Goal: Task Accomplishment & Management: Manage account settings

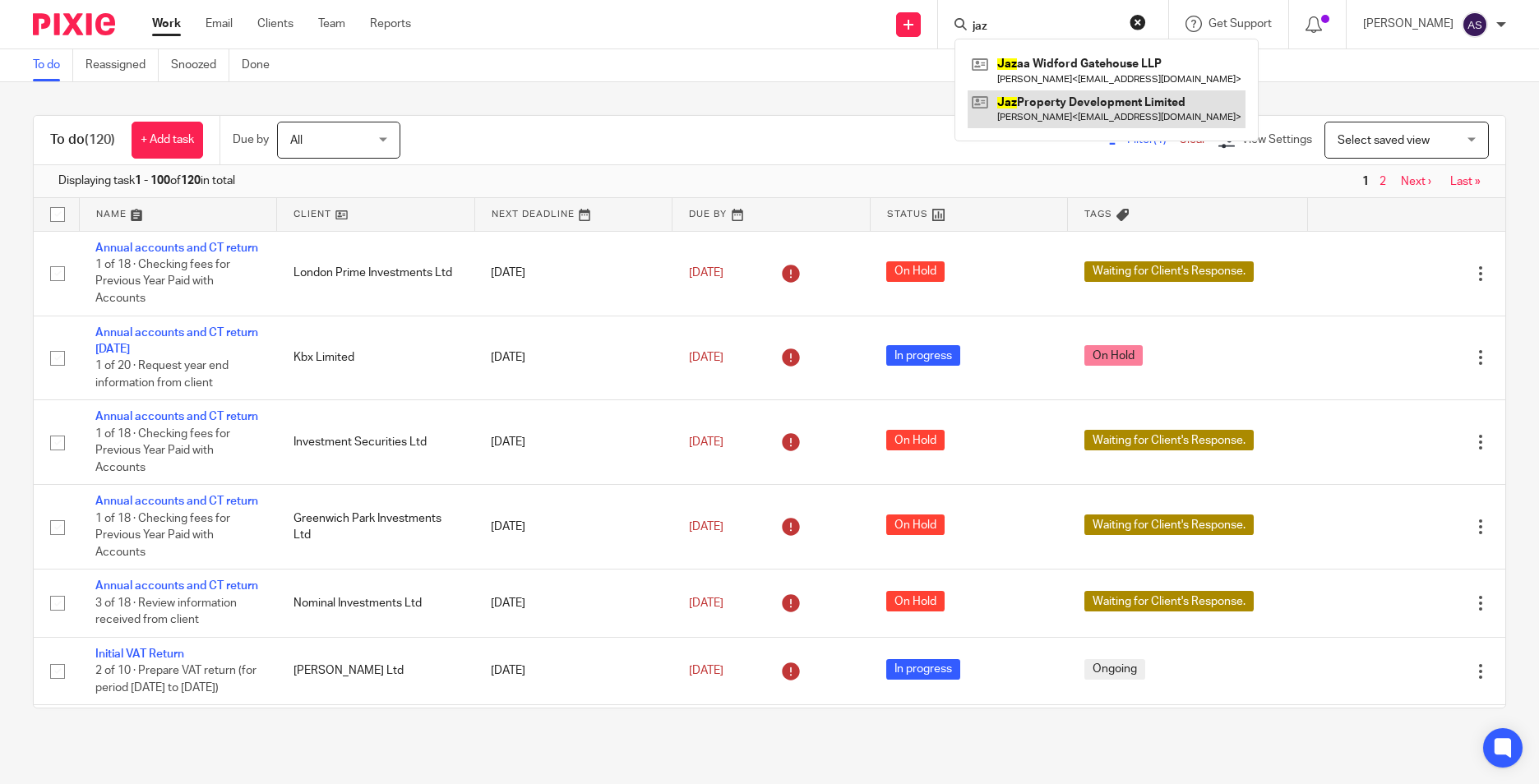
type input "jaz"
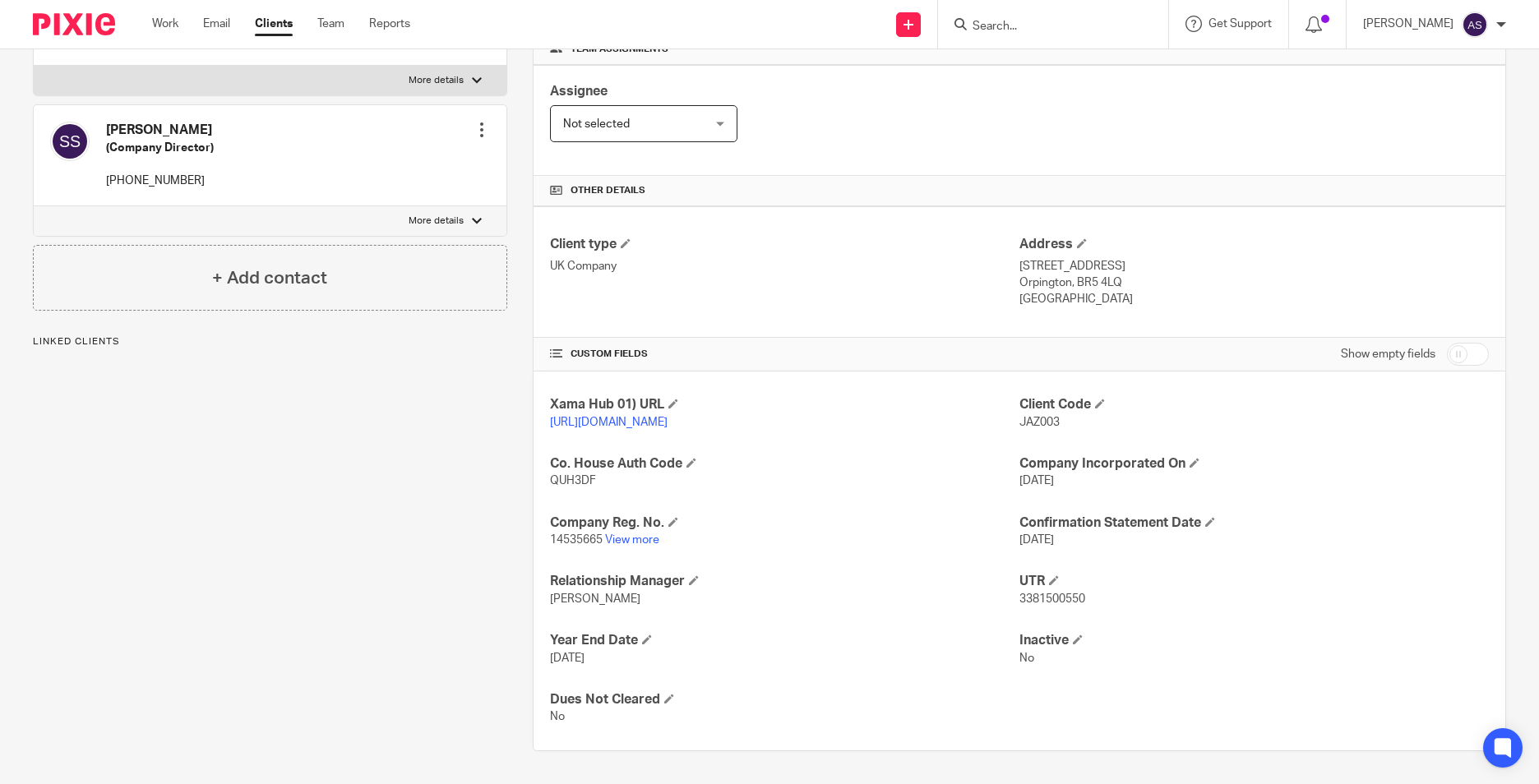
scroll to position [277, 0]
click at [632, 542] on link "View more" at bounding box center [632, 540] width 54 height 12
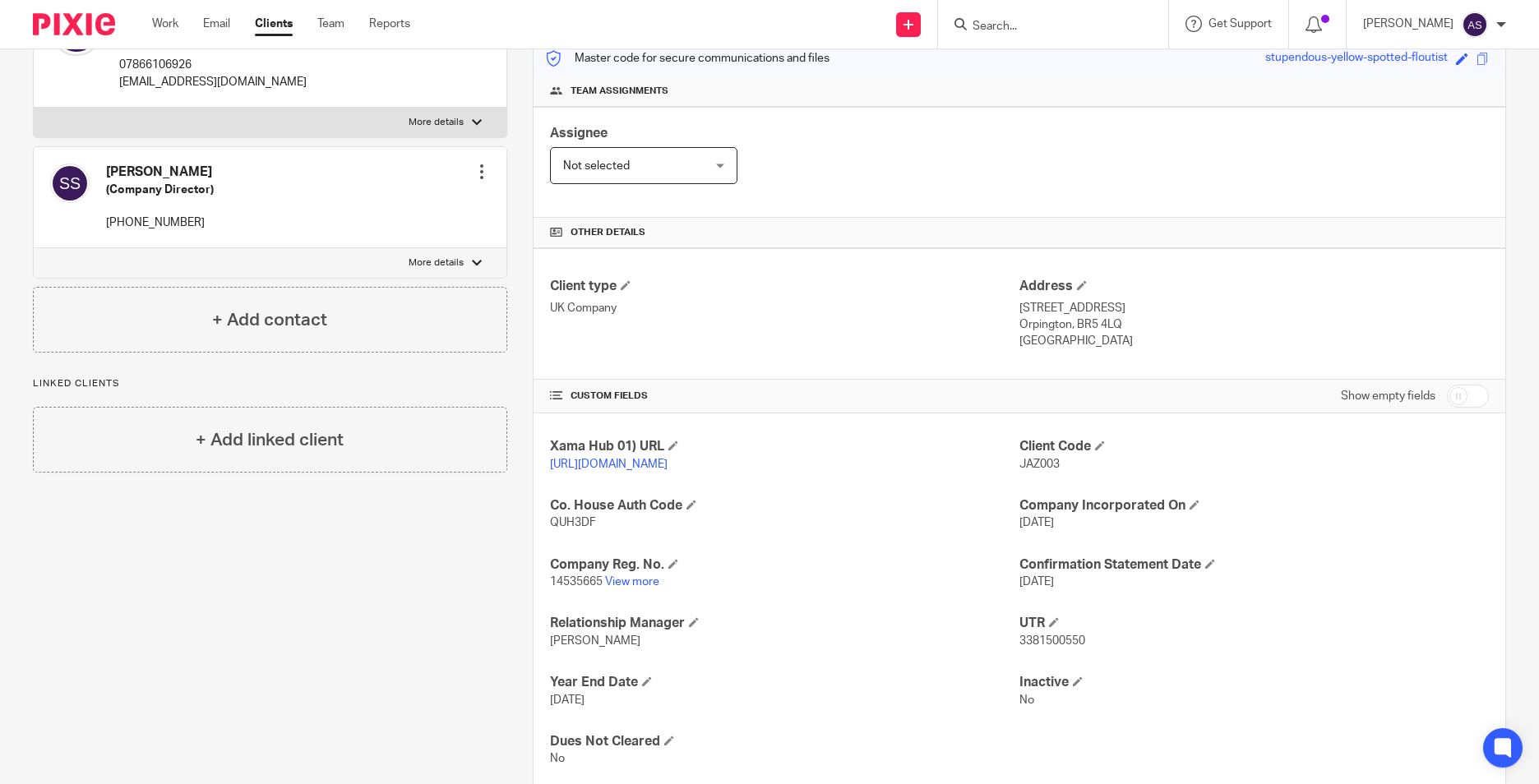
scroll to position [0, 0]
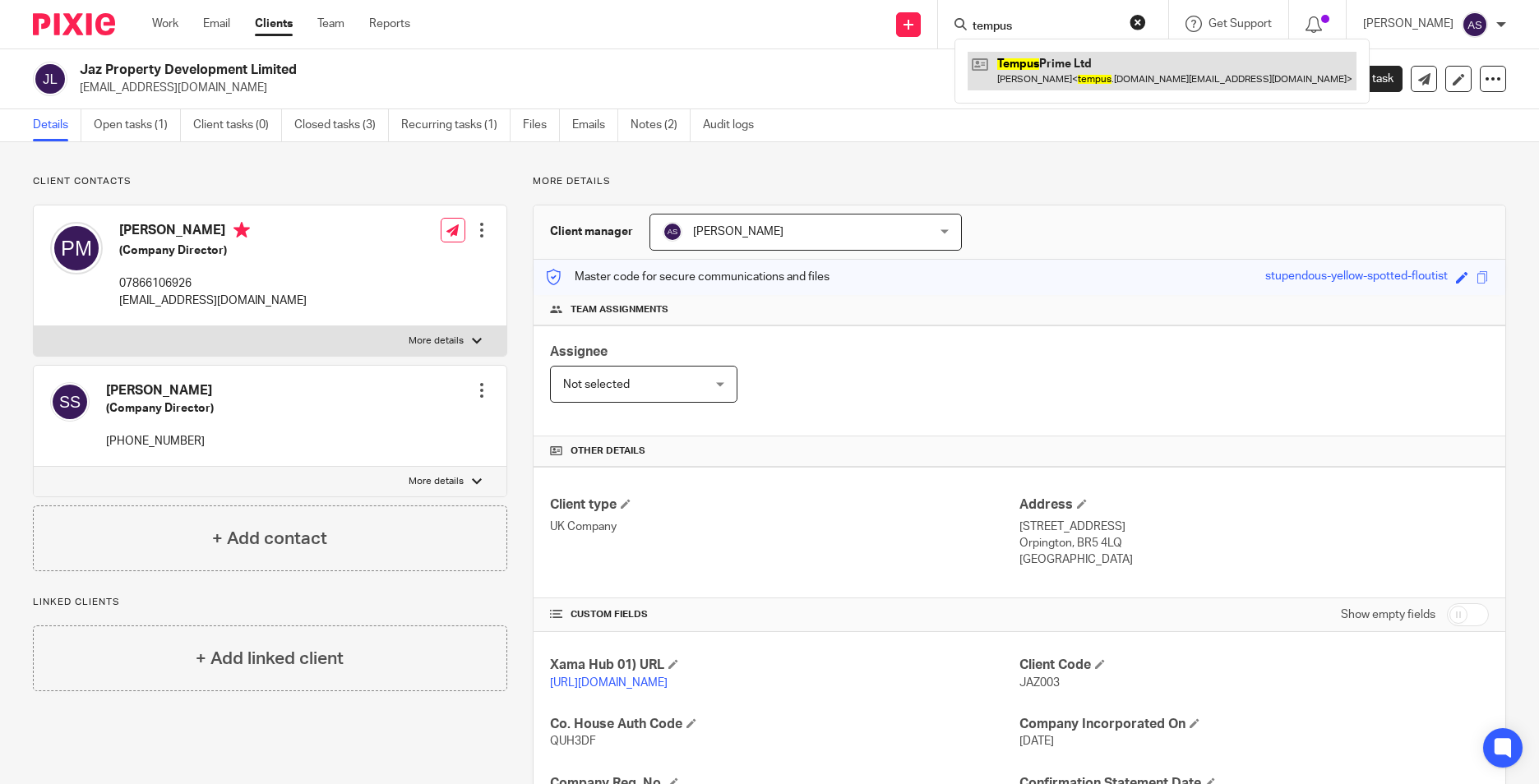
type input "tempus"
click at [1145, 66] on link at bounding box center [1162, 70] width 389 height 37
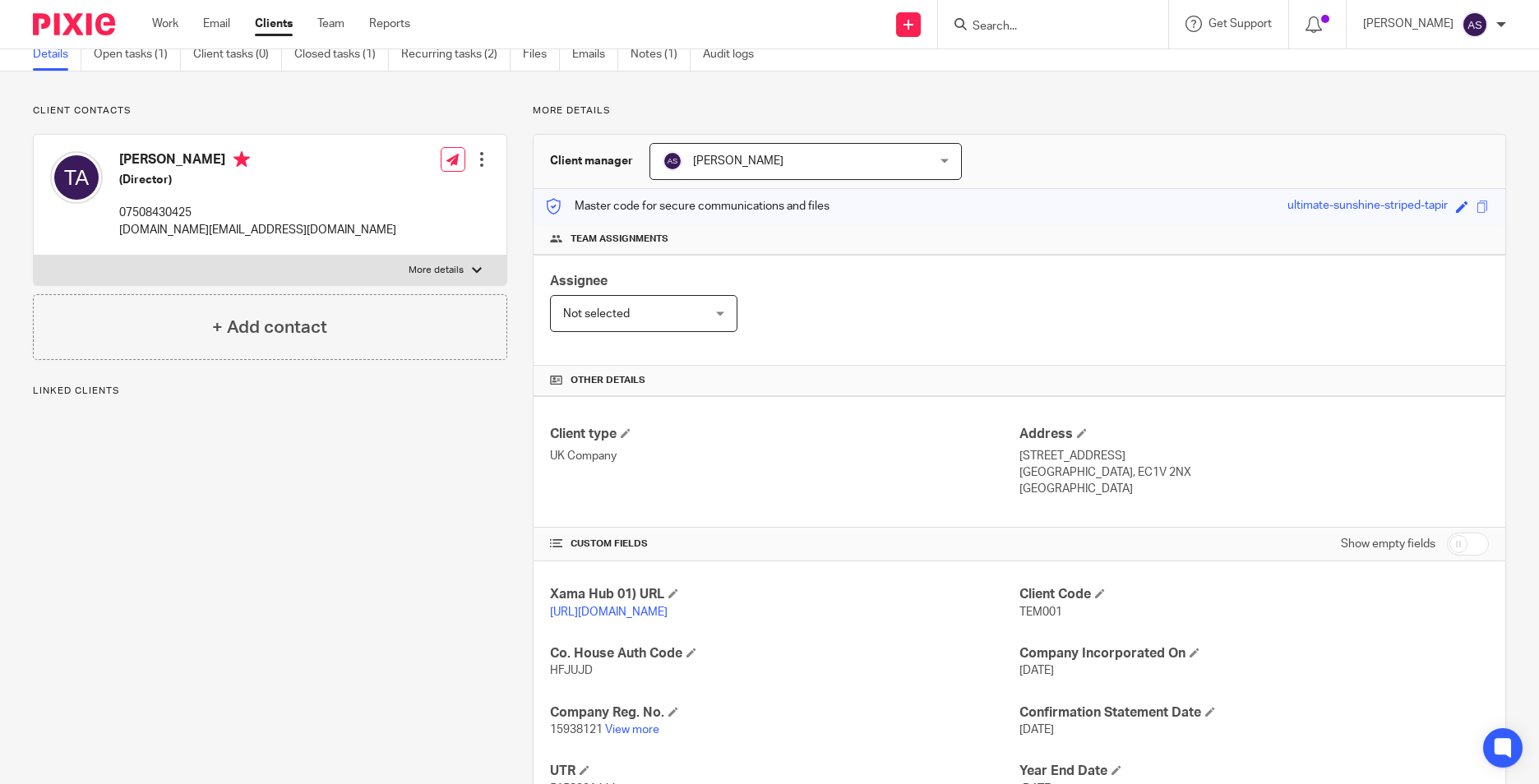
scroll to position [165, 0]
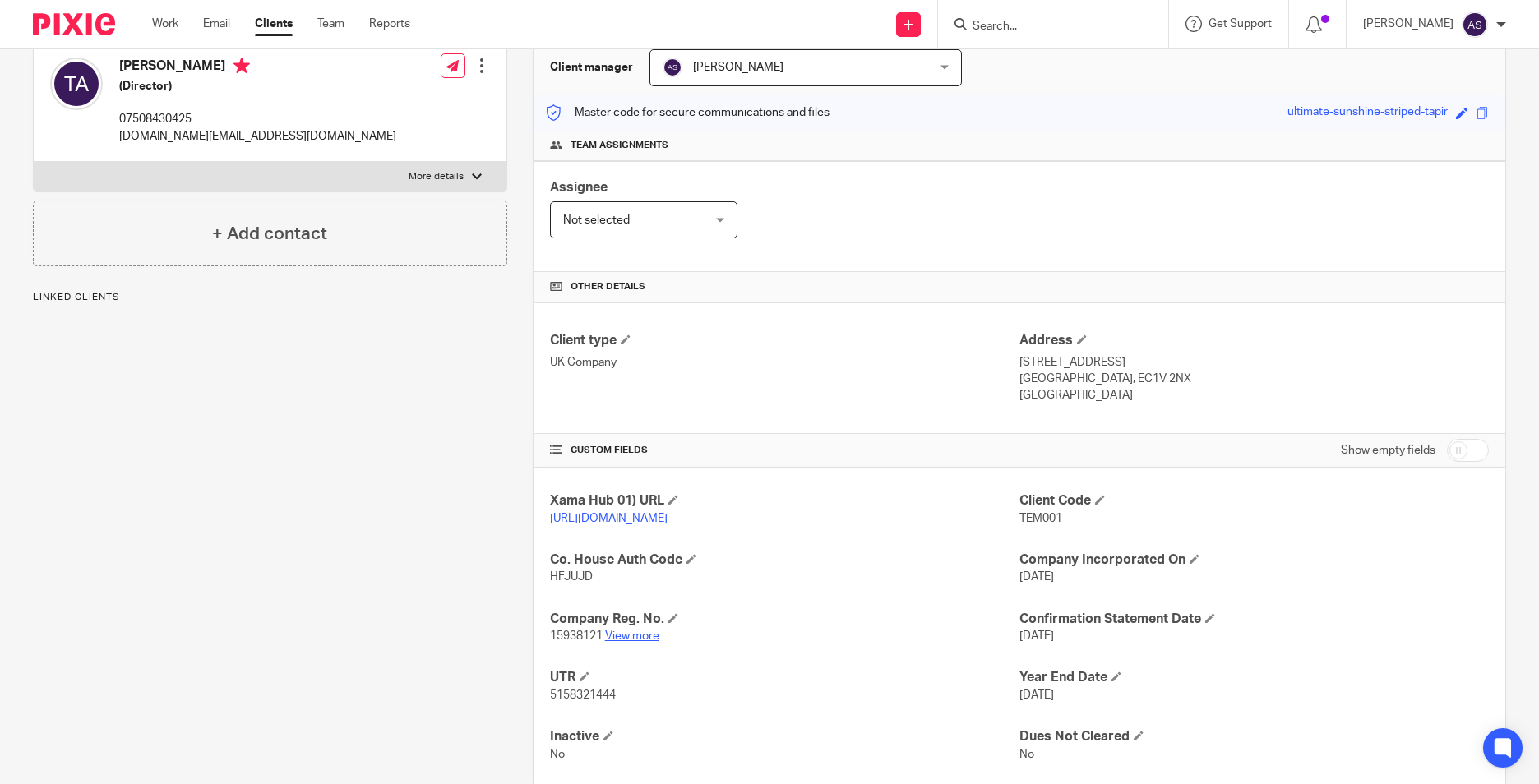
click at [624, 642] on link "View more" at bounding box center [632, 636] width 54 height 12
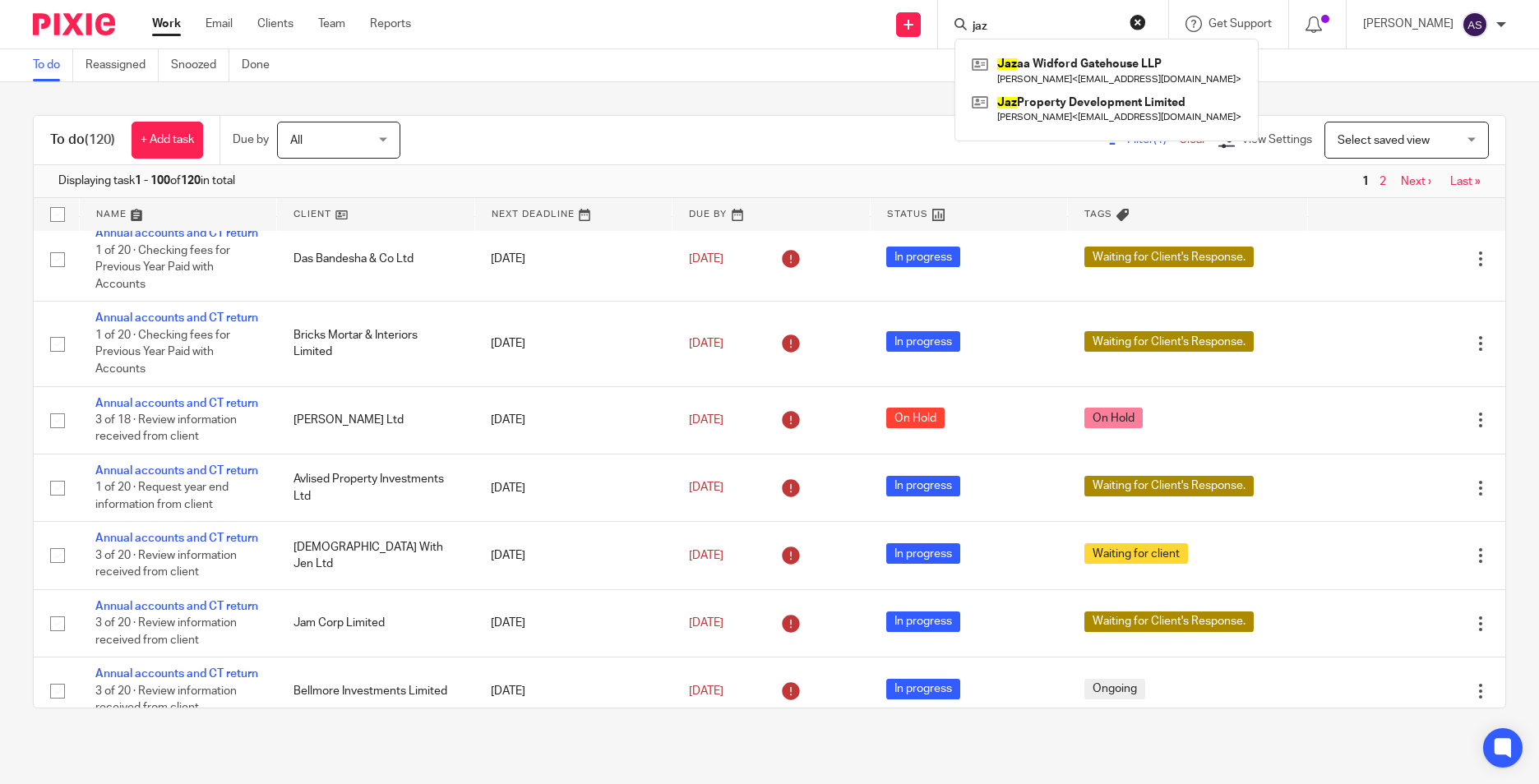
scroll to position [2302, 0]
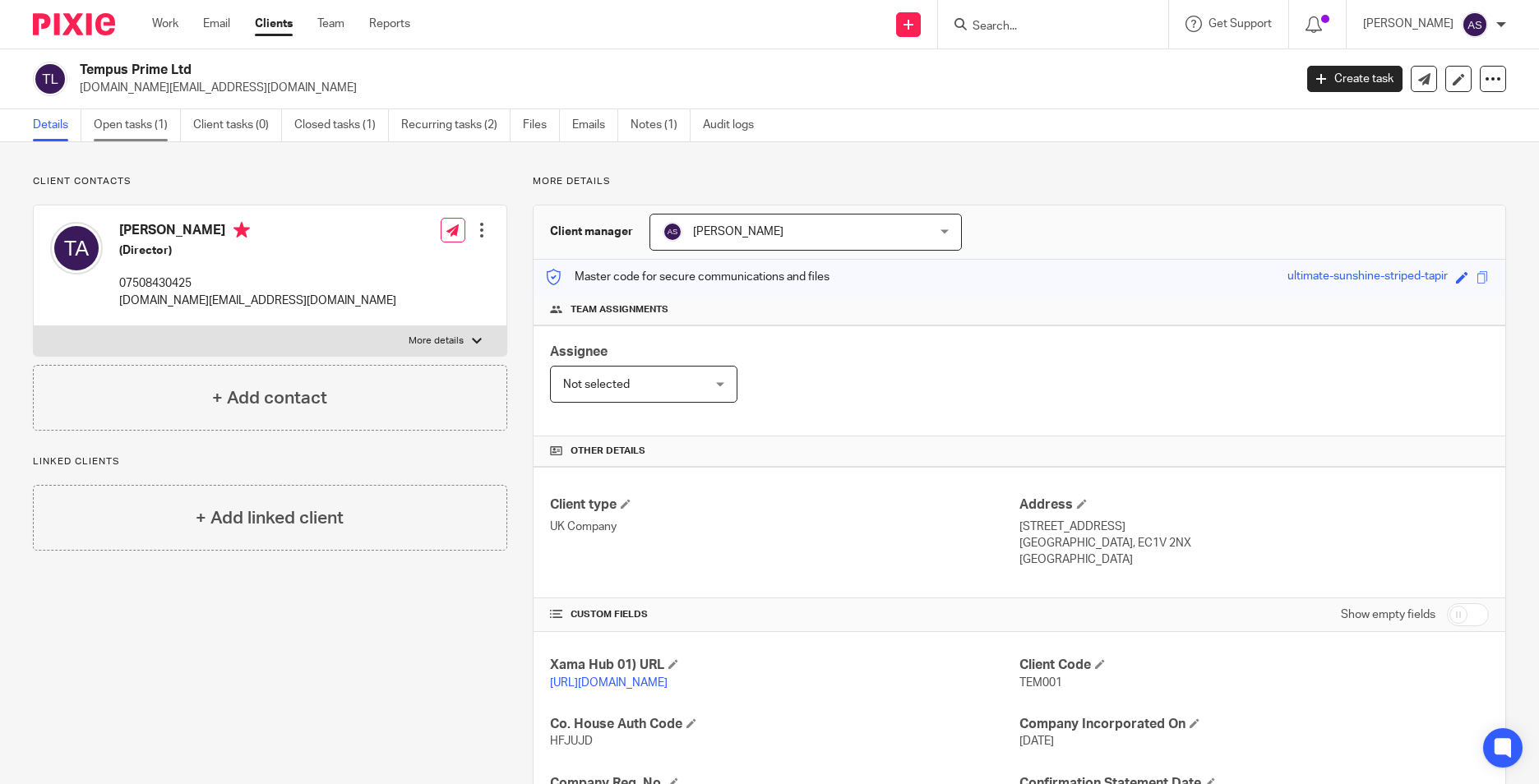
click at [155, 129] on link "Open tasks (1)" at bounding box center [137, 126] width 87 height 32
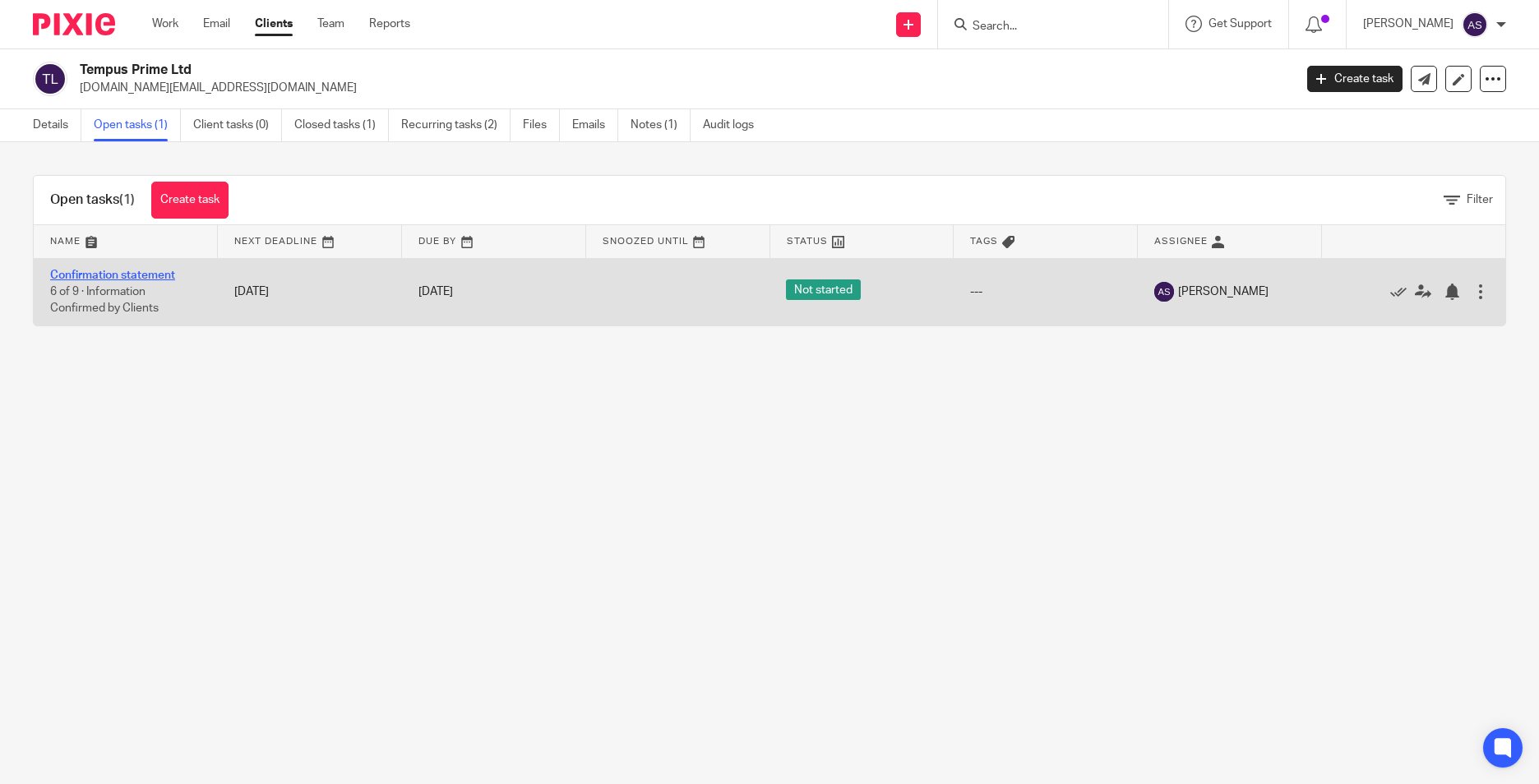
click at [153, 275] on link "Confirmation statement" at bounding box center [112, 275] width 125 height 12
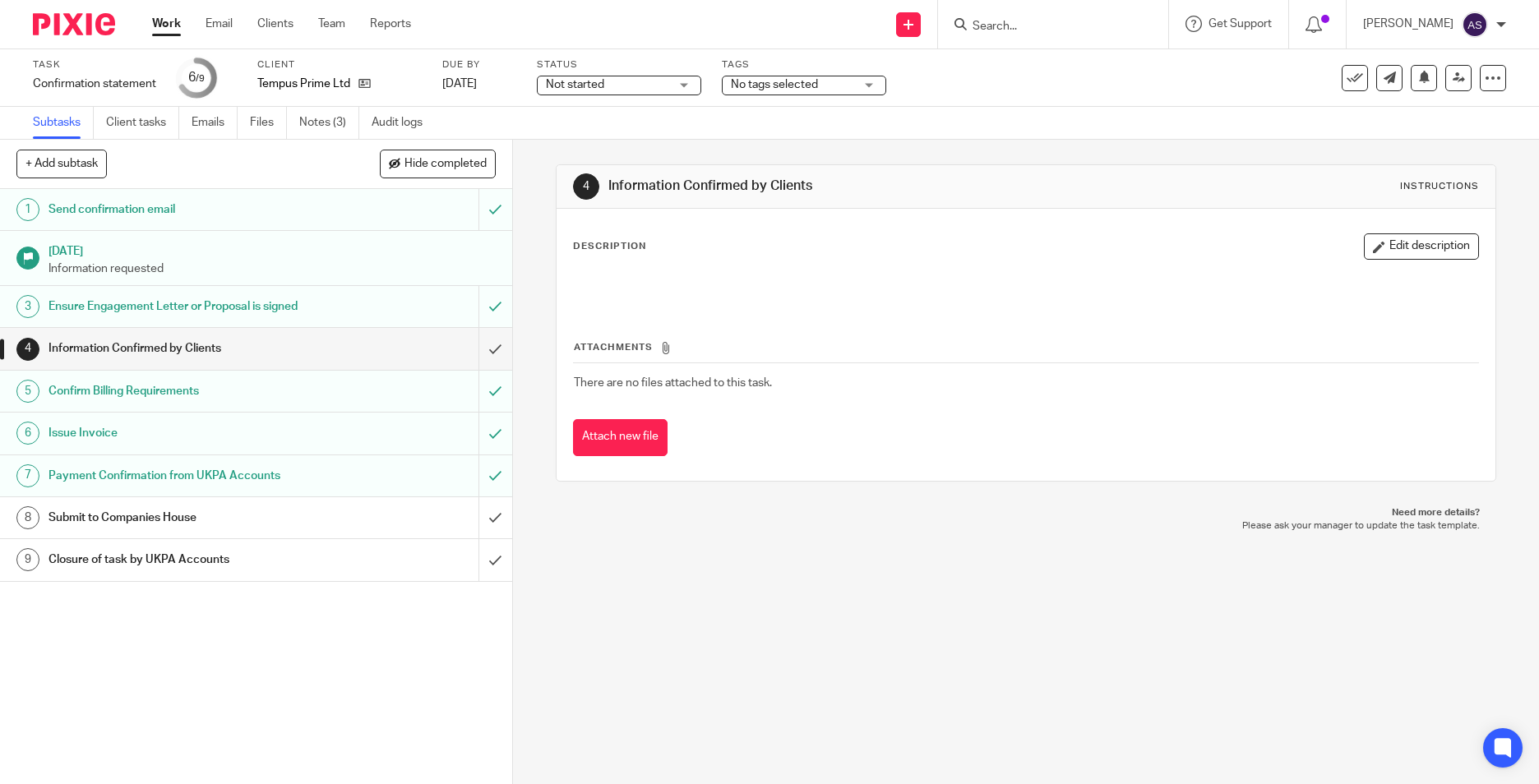
click at [175, 529] on h1 "Submit to Companies House" at bounding box center [186, 518] width 276 height 25
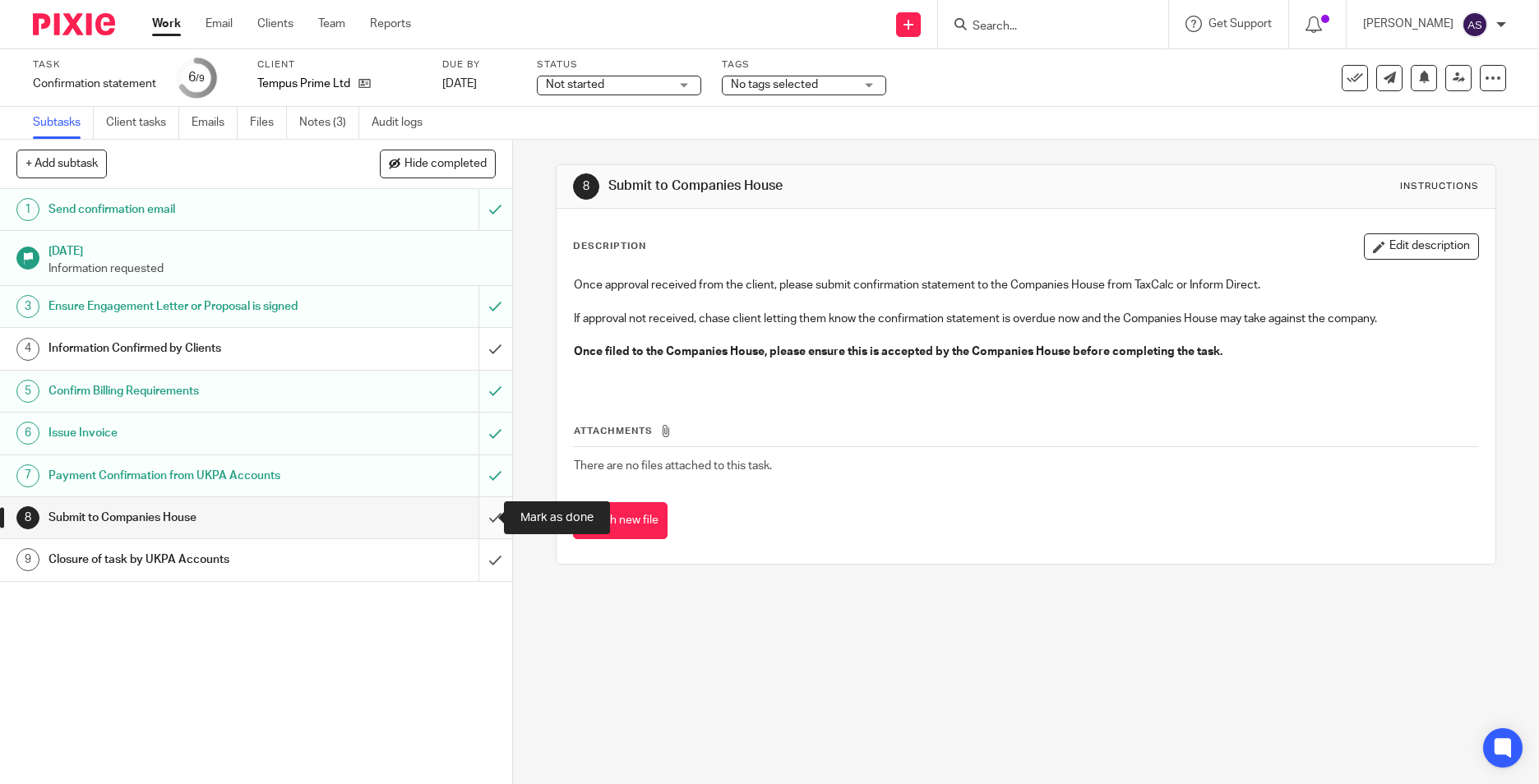
click at [480, 518] on input "submit" at bounding box center [256, 517] width 512 height 41
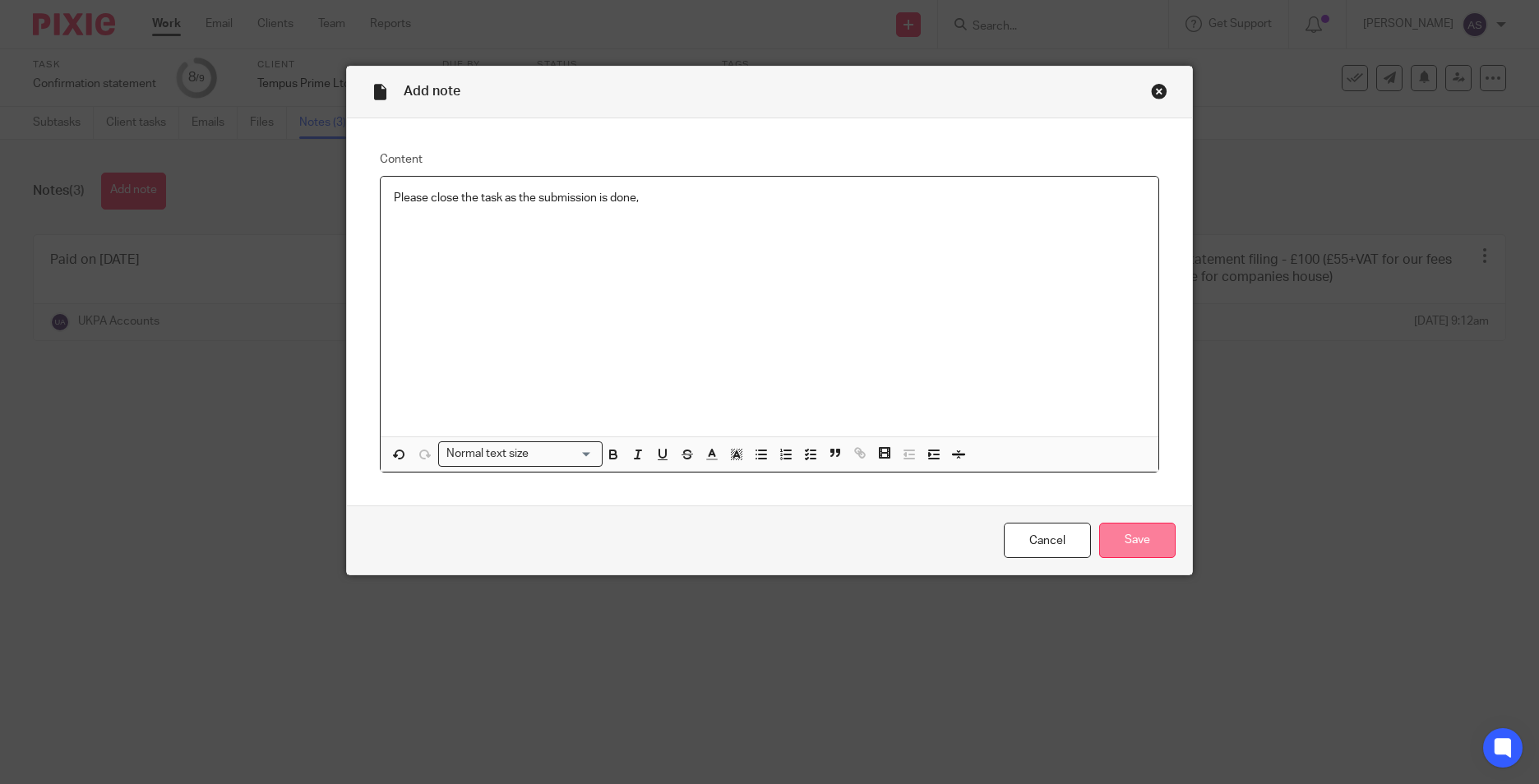
click at [1135, 533] on input "Save" at bounding box center [1137, 540] width 76 height 36
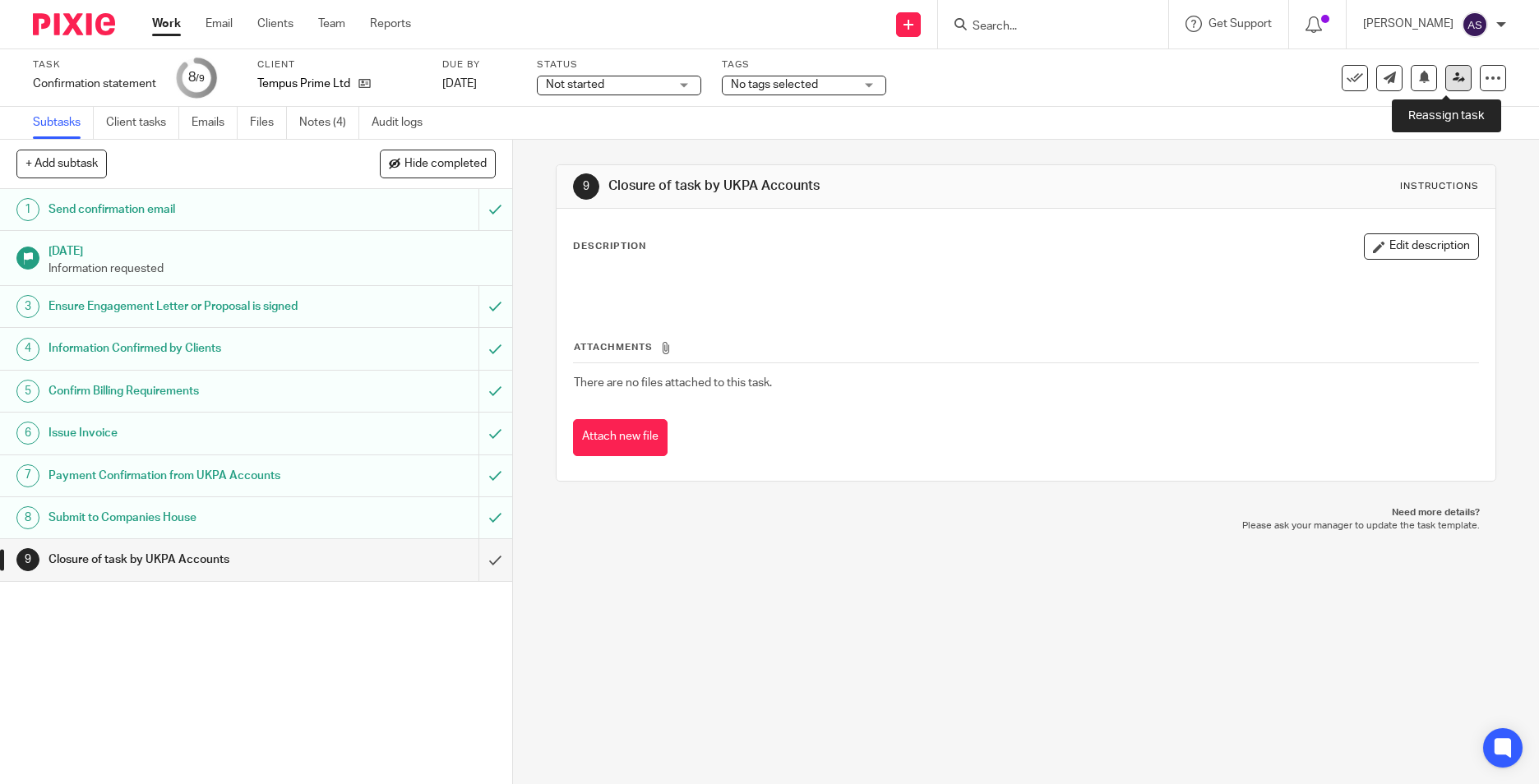
click at [1453, 74] on icon at bounding box center [1458, 77] width 12 height 12
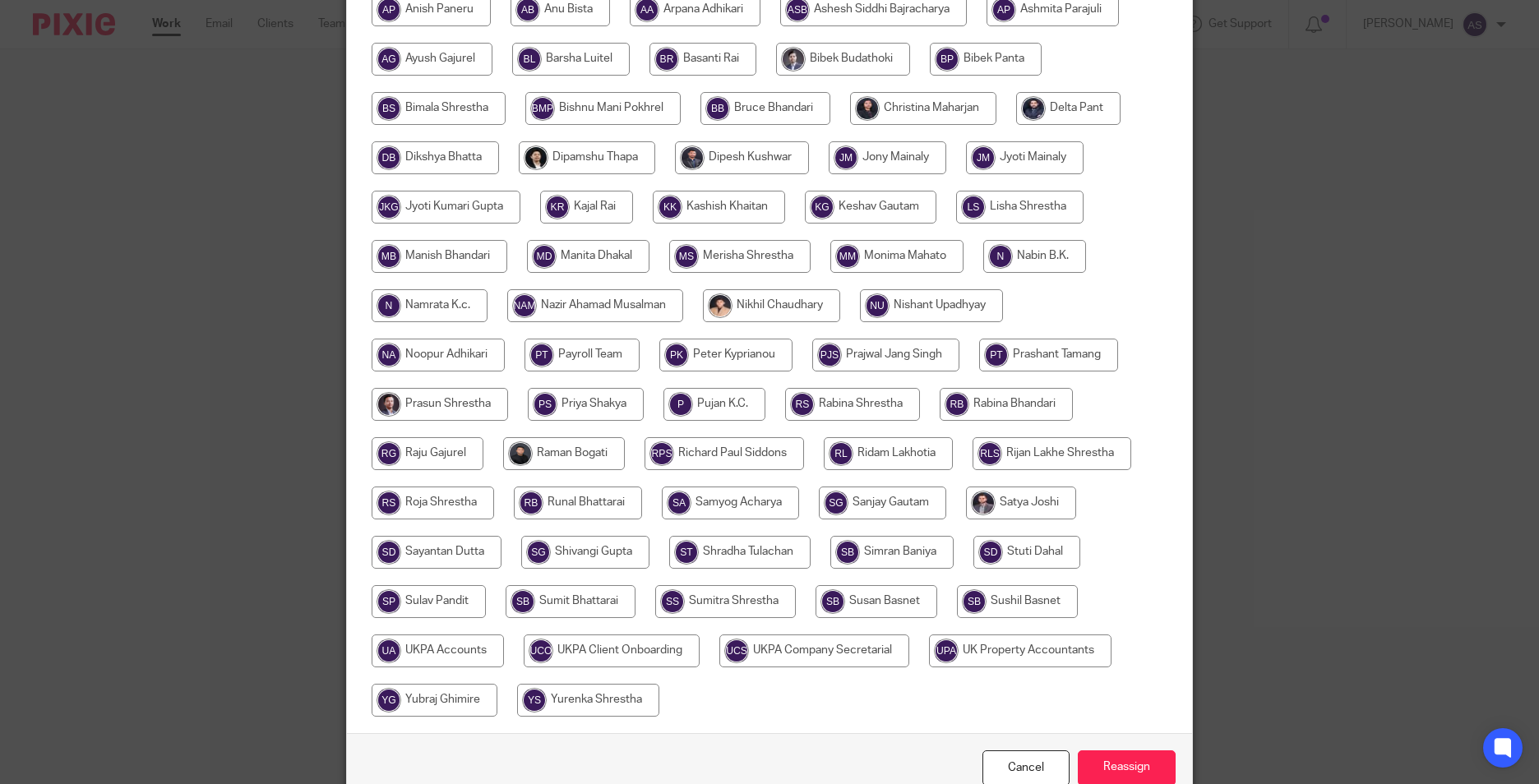
scroll to position [411, 0]
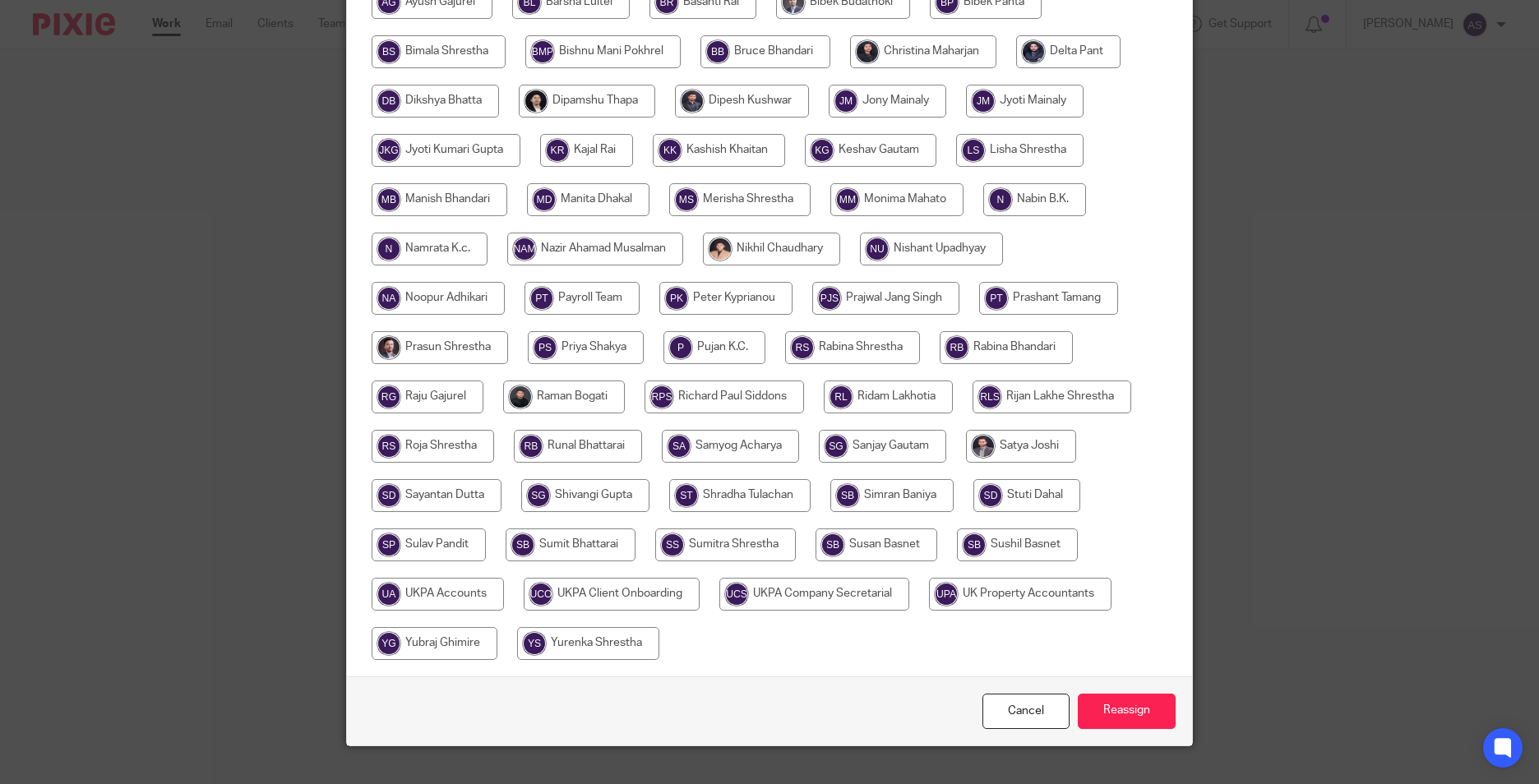
click at [441, 594] on input "radio" at bounding box center [437, 594] width 132 height 33
radio input "true"
click at [1114, 713] on input "Reassign" at bounding box center [1127, 712] width 98 height 36
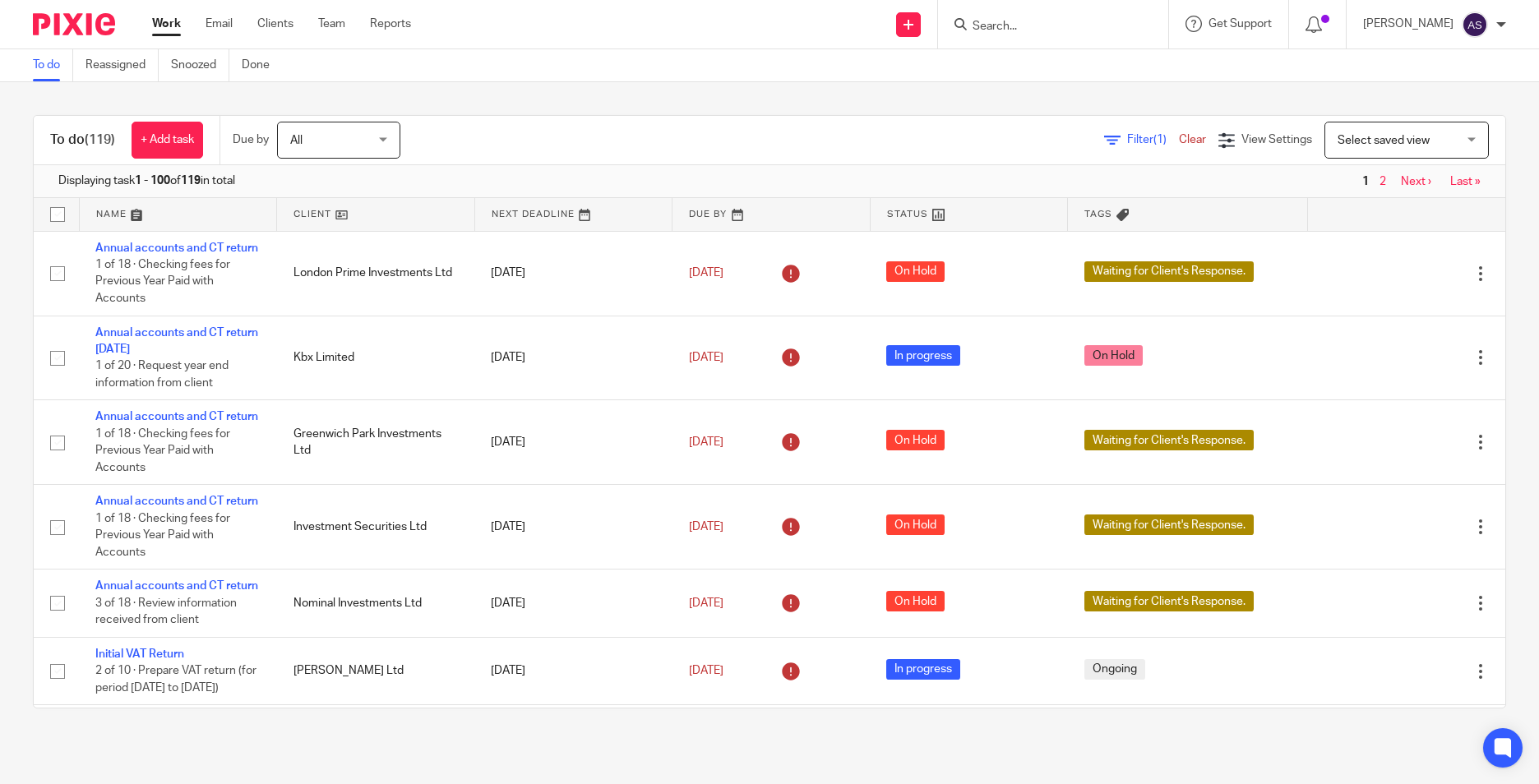
click at [1003, 27] on input "Search" at bounding box center [1045, 27] width 148 height 15
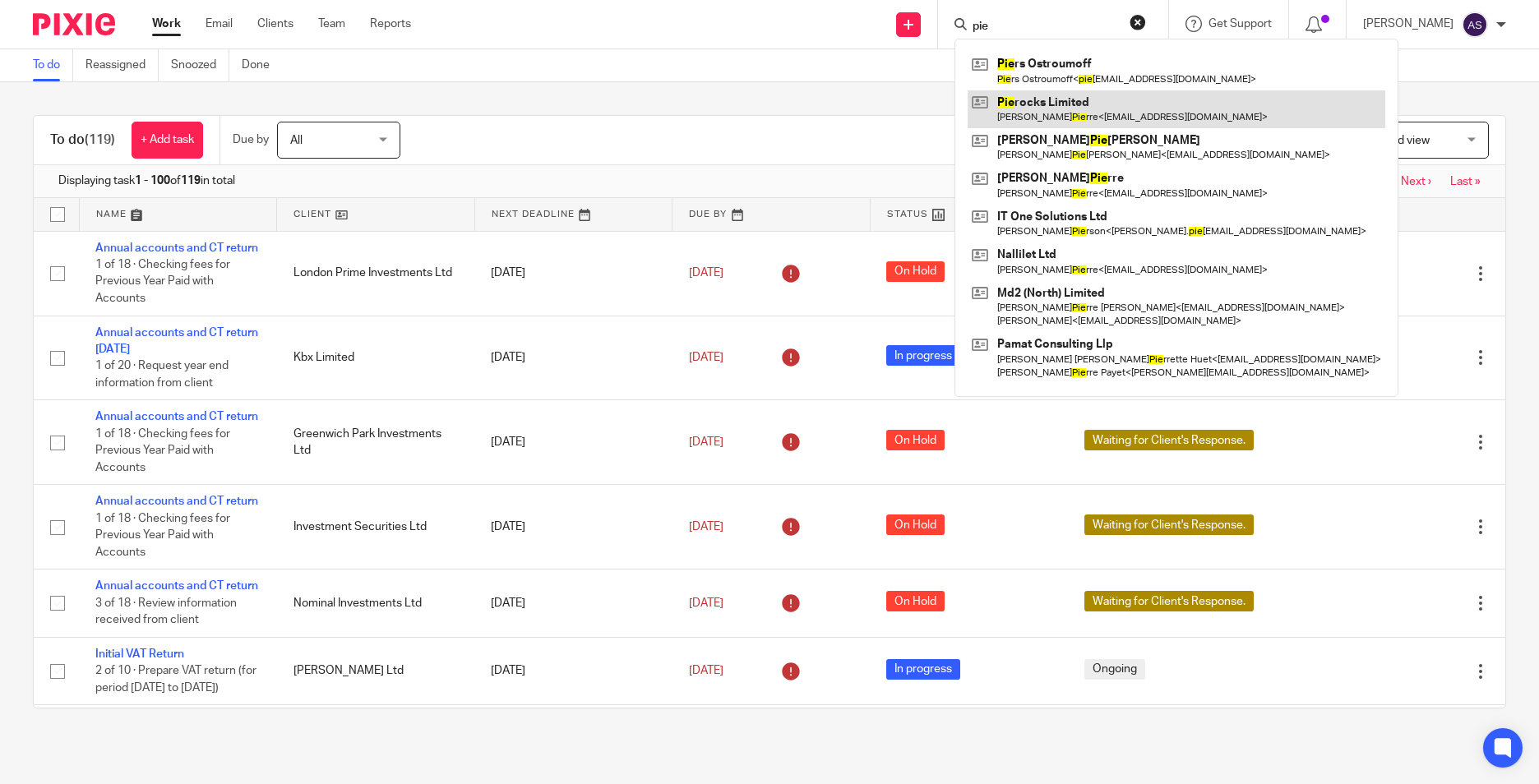
type input "pie"
click at [1019, 121] on link at bounding box center [1176, 109] width 417 height 37
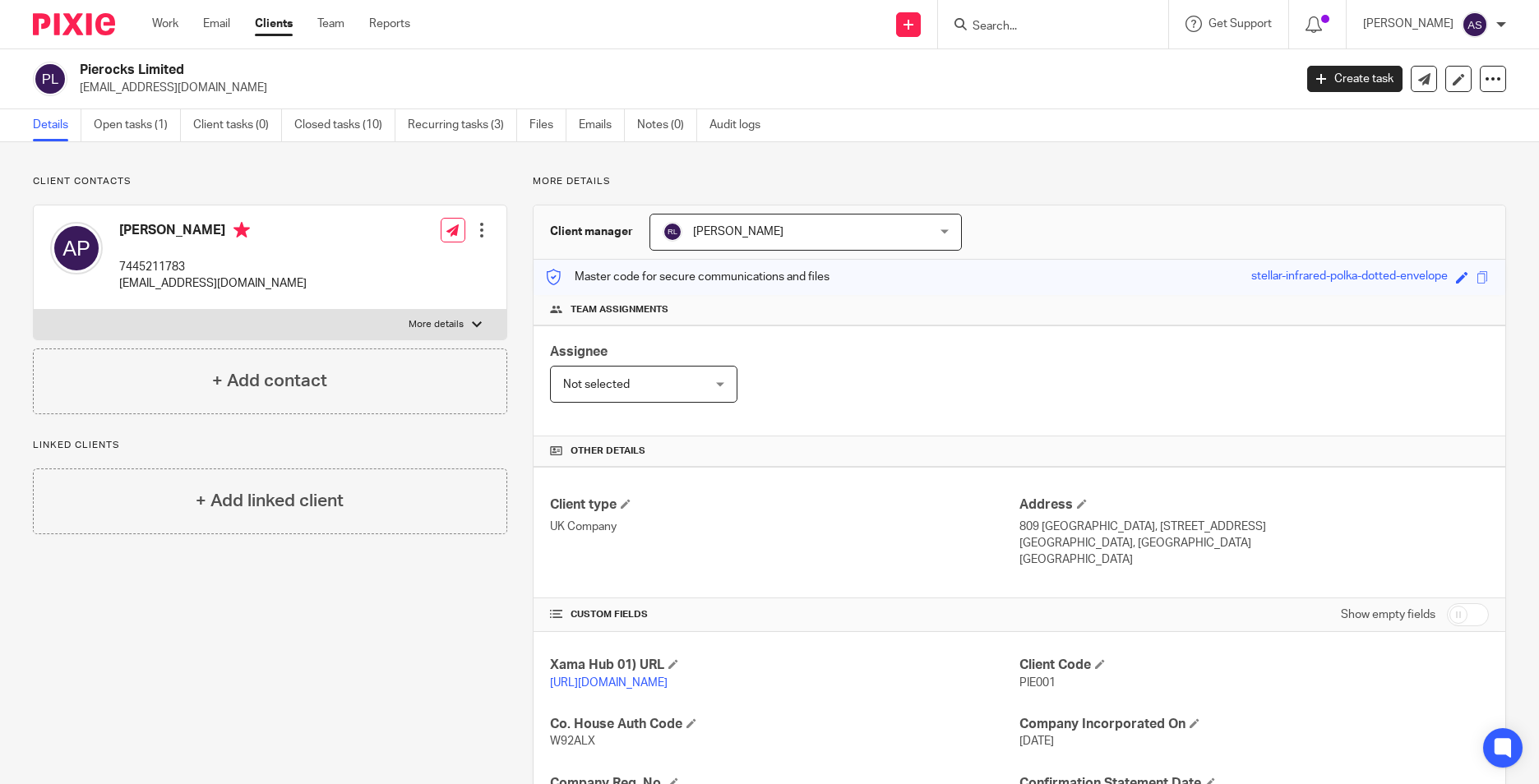
drag, startPoint x: 69, startPoint y: 23, endPoint x: 77, endPoint y: 2, distance: 22.5
click at [70, 22] on img at bounding box center [74, 24] width 82 height 22
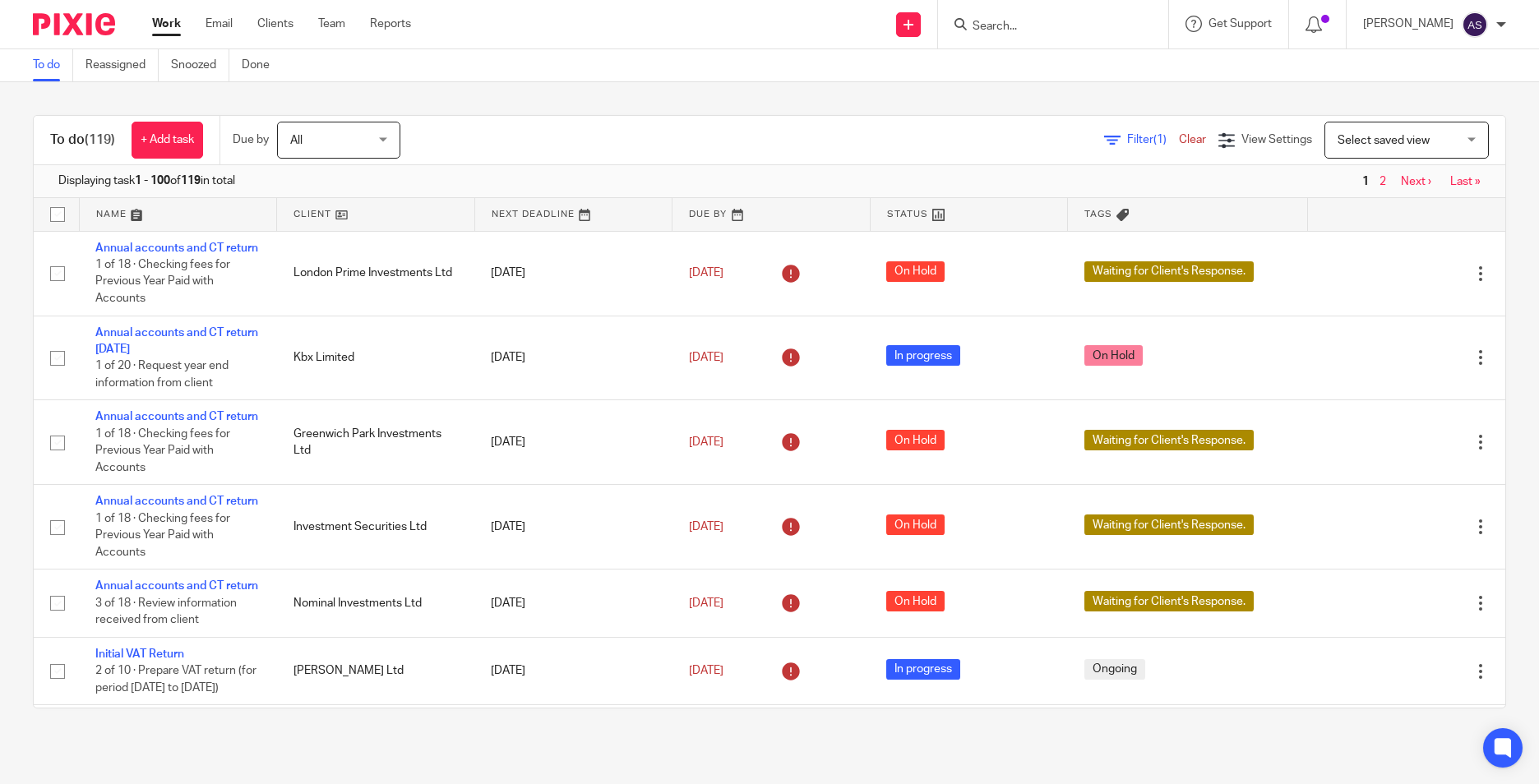
click at [989, 24] on input "Search" at bounding box center [1045, 27] width 148 height 15
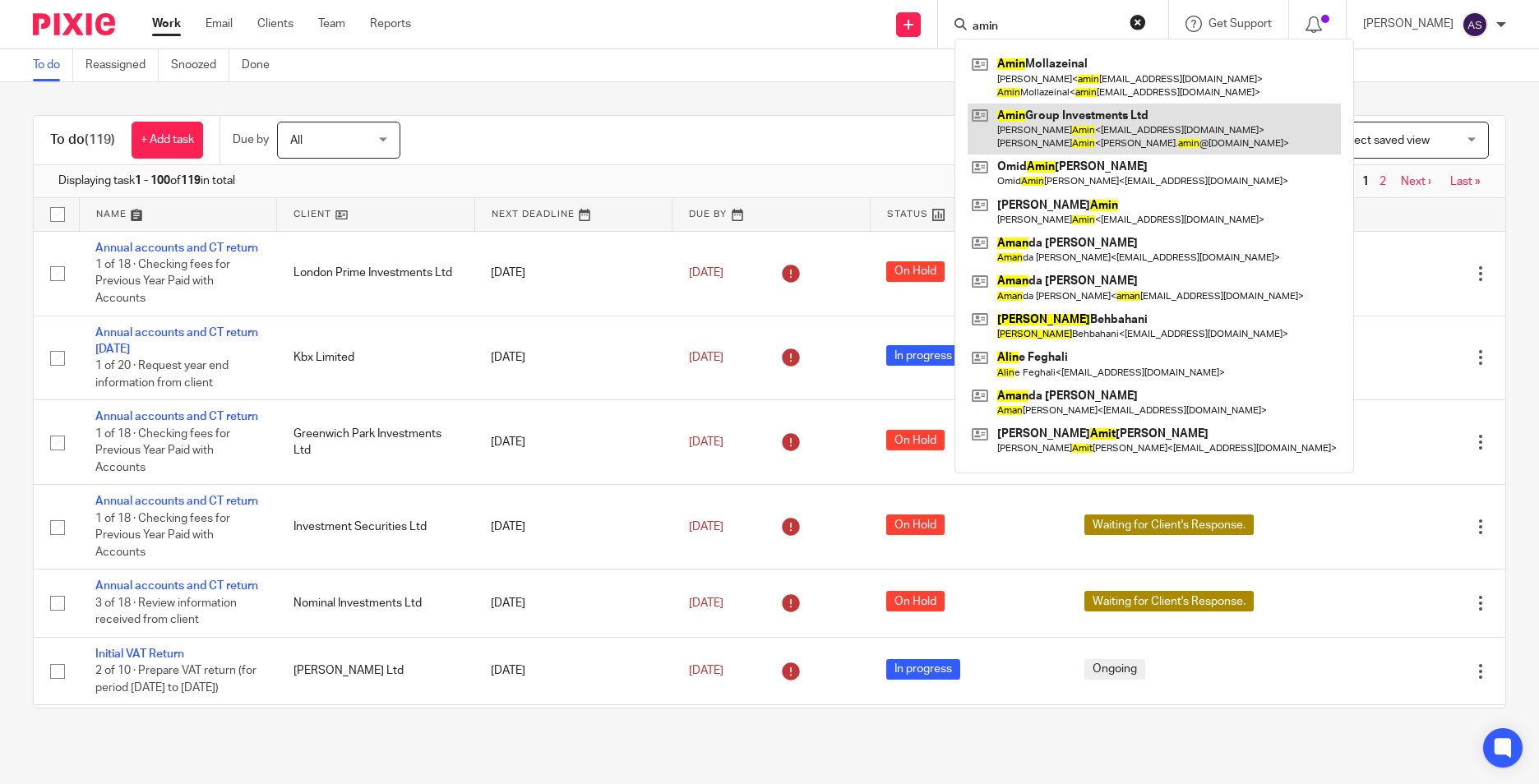
type input "amin"
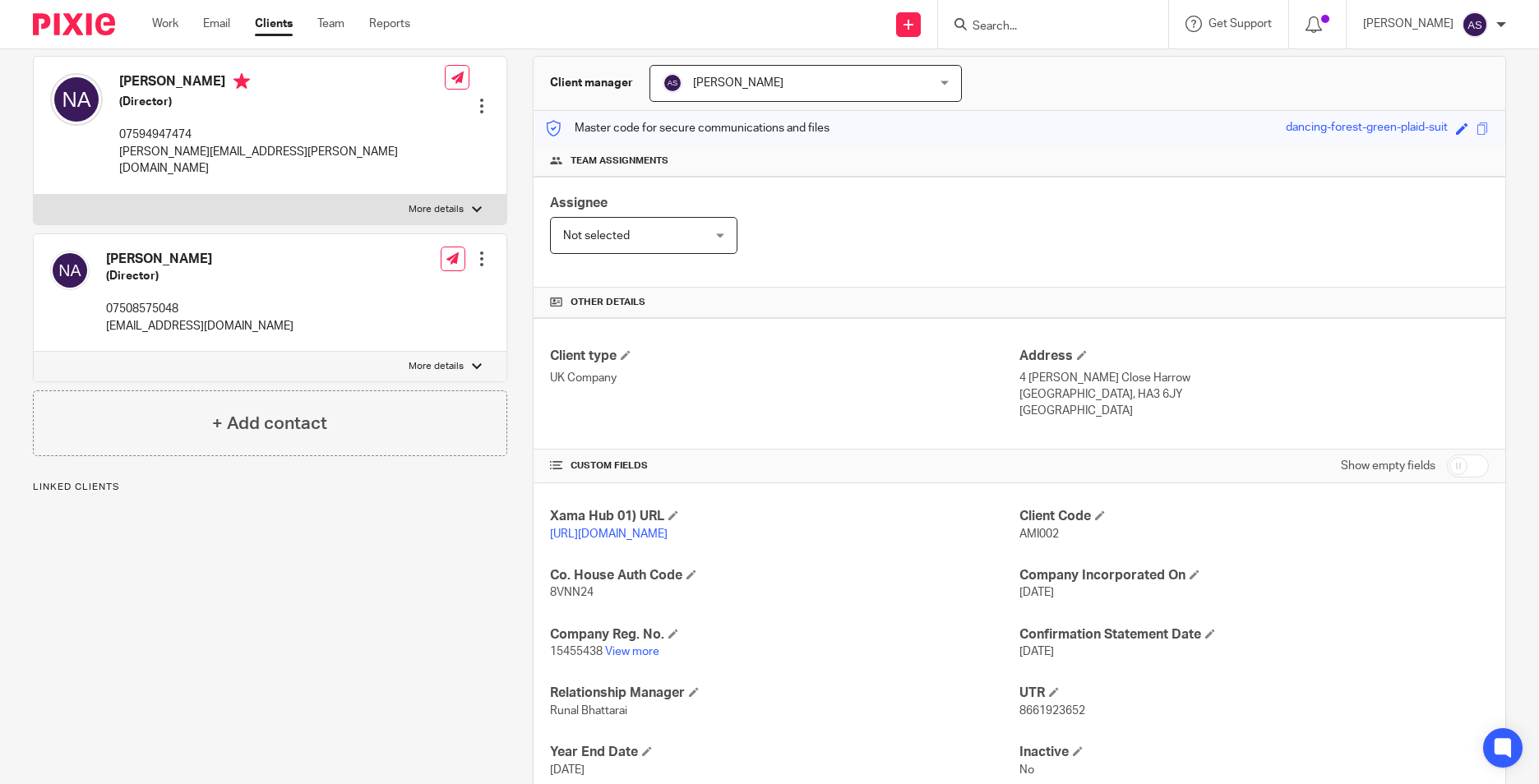
scroll to position [165, 0]
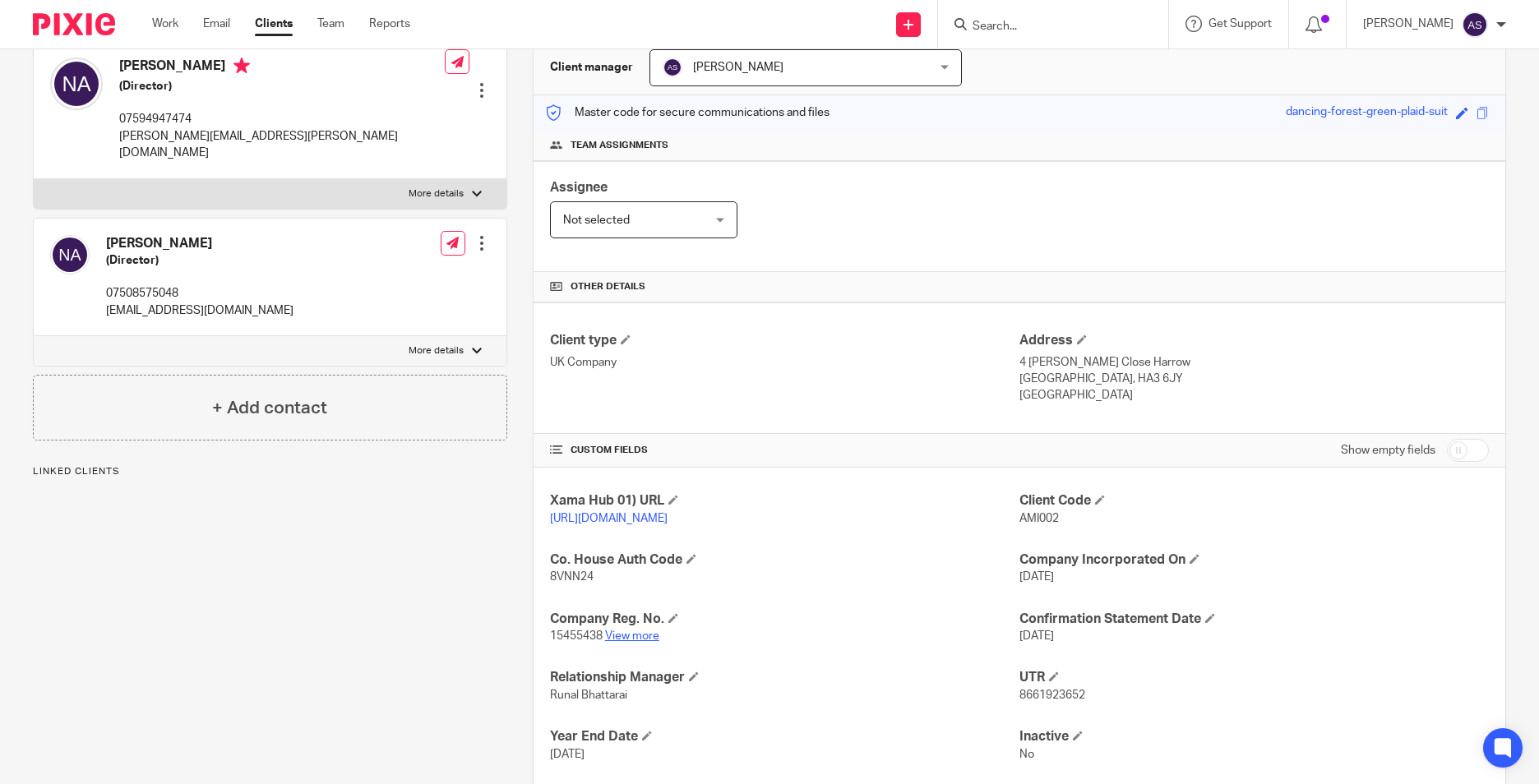
click at [633, 642] on link "View more" at bounding box center [632, 636] width 54 height 12
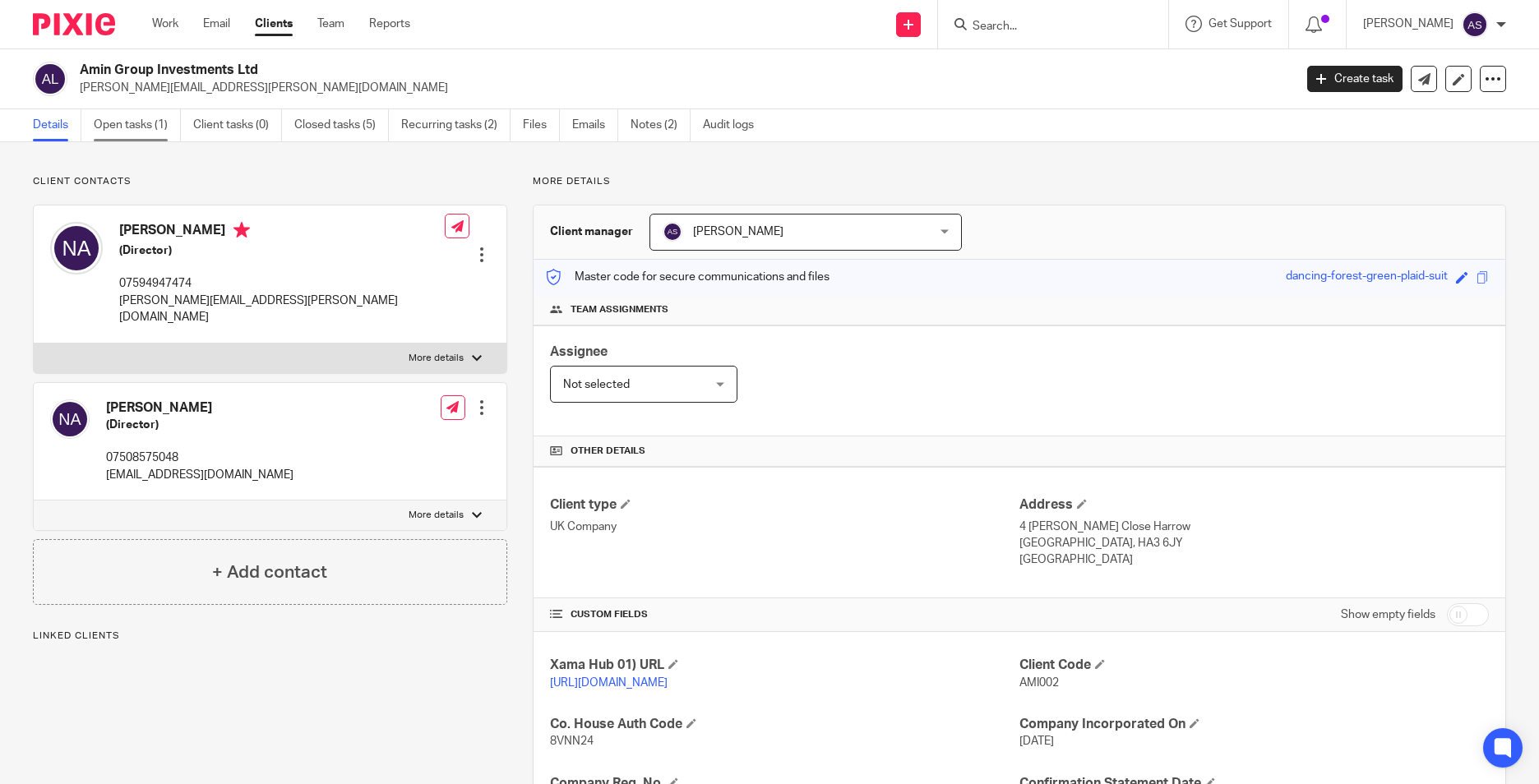
click at [138, 129] on link "Open tasks (1)" at bounding box center [137, 126] width 87 height 32
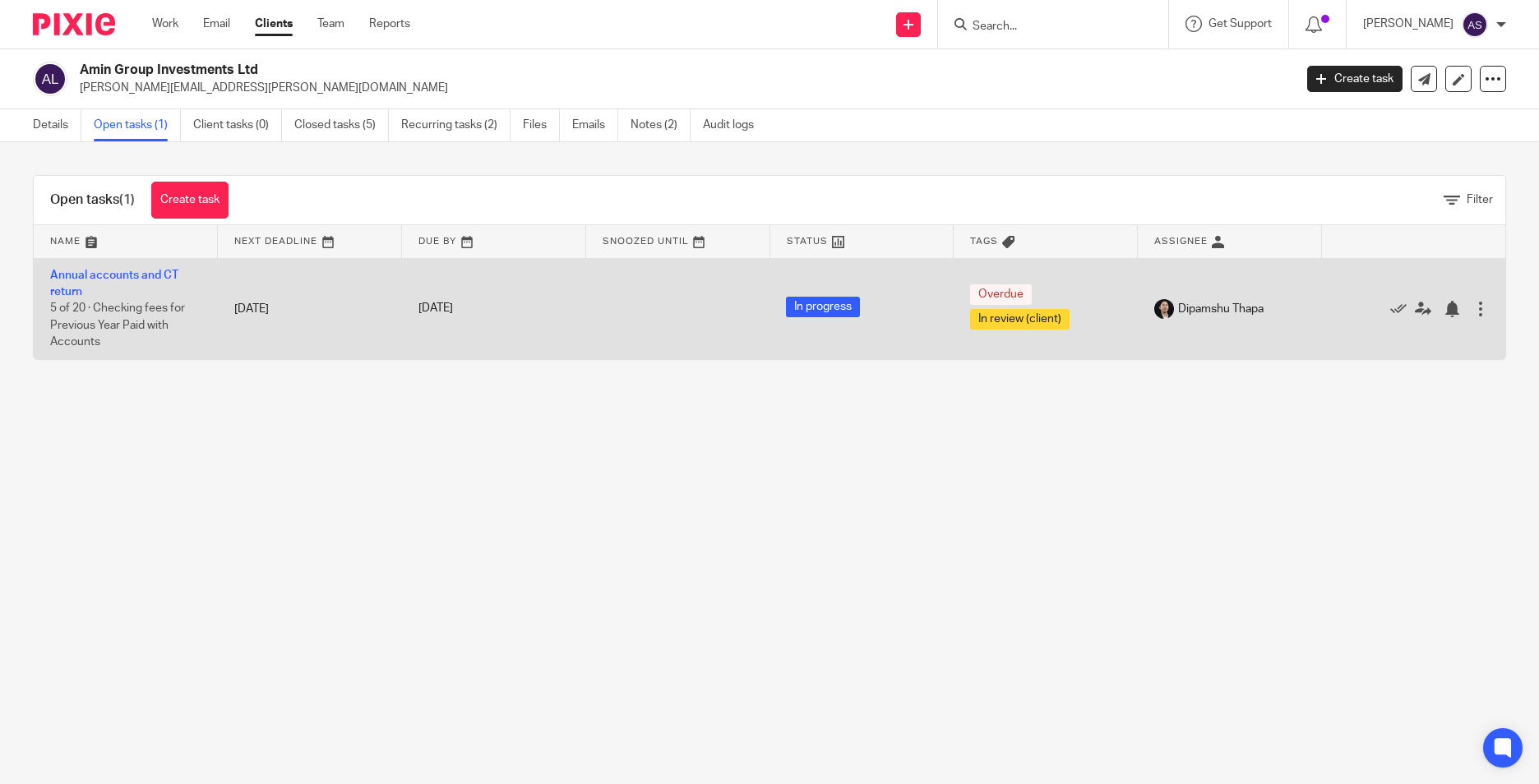
click at [84, 284] on td "Annual accounts and CT return 5 of 20 · Checking fees for Previous Year Paid wi…" at bounding box center [126, 309] width 185 height 101
click at [92, 277] on link "Annual accounts and CT return" at bounding box center [114, 284] width 128 height 28
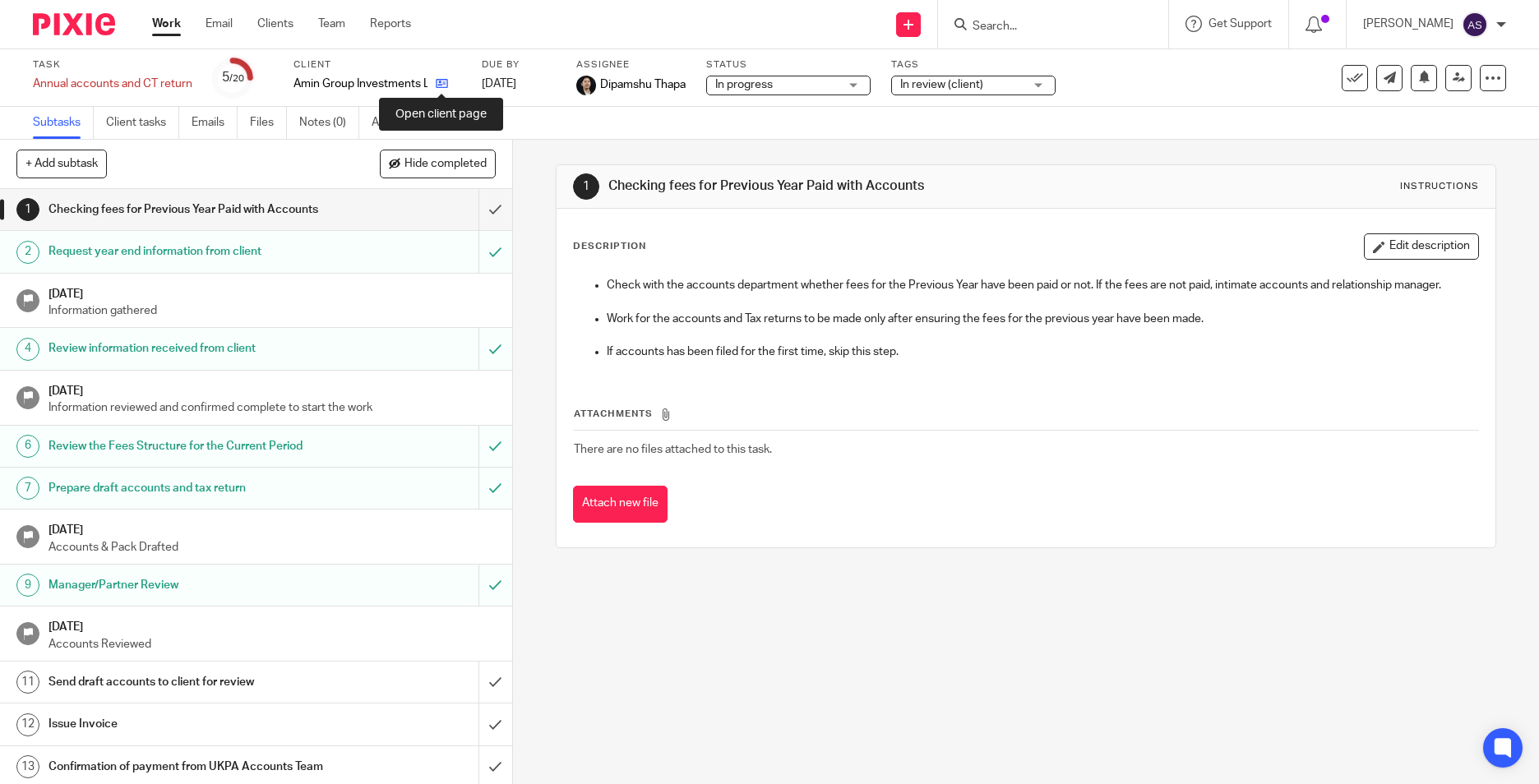
click at [446, 87] on icon at bounding box center [441, 83] width 12 height 12
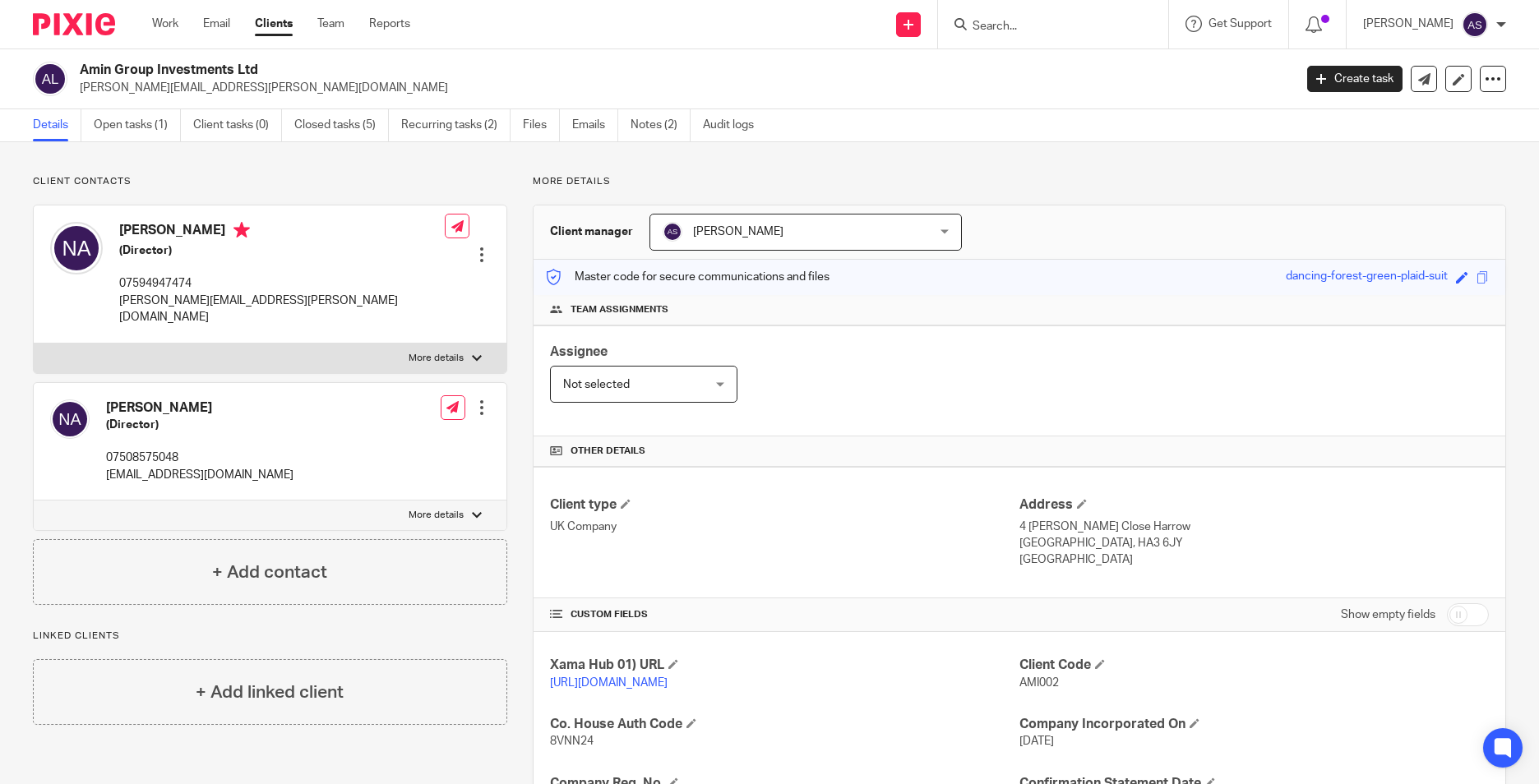
click at [1009, 15] on form at bounding box center [1058, 24] width 175 height 21
click at [1014, 22] on input "Search" at bounding box center [1045, 27] width 148 height 15
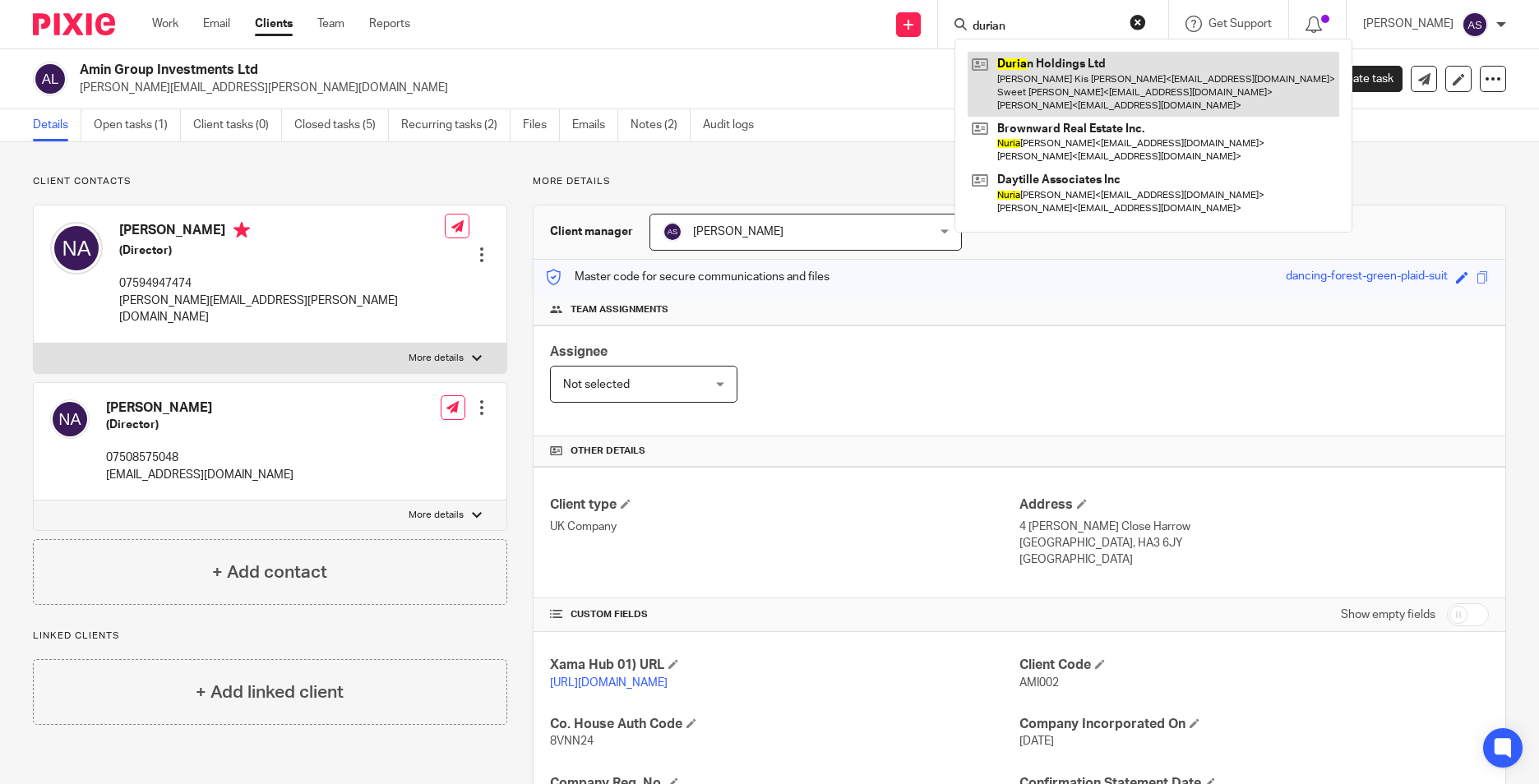
type input "durian"
click at [1037, 96] on link at bounding box center [1153, 84] width 372 height 65
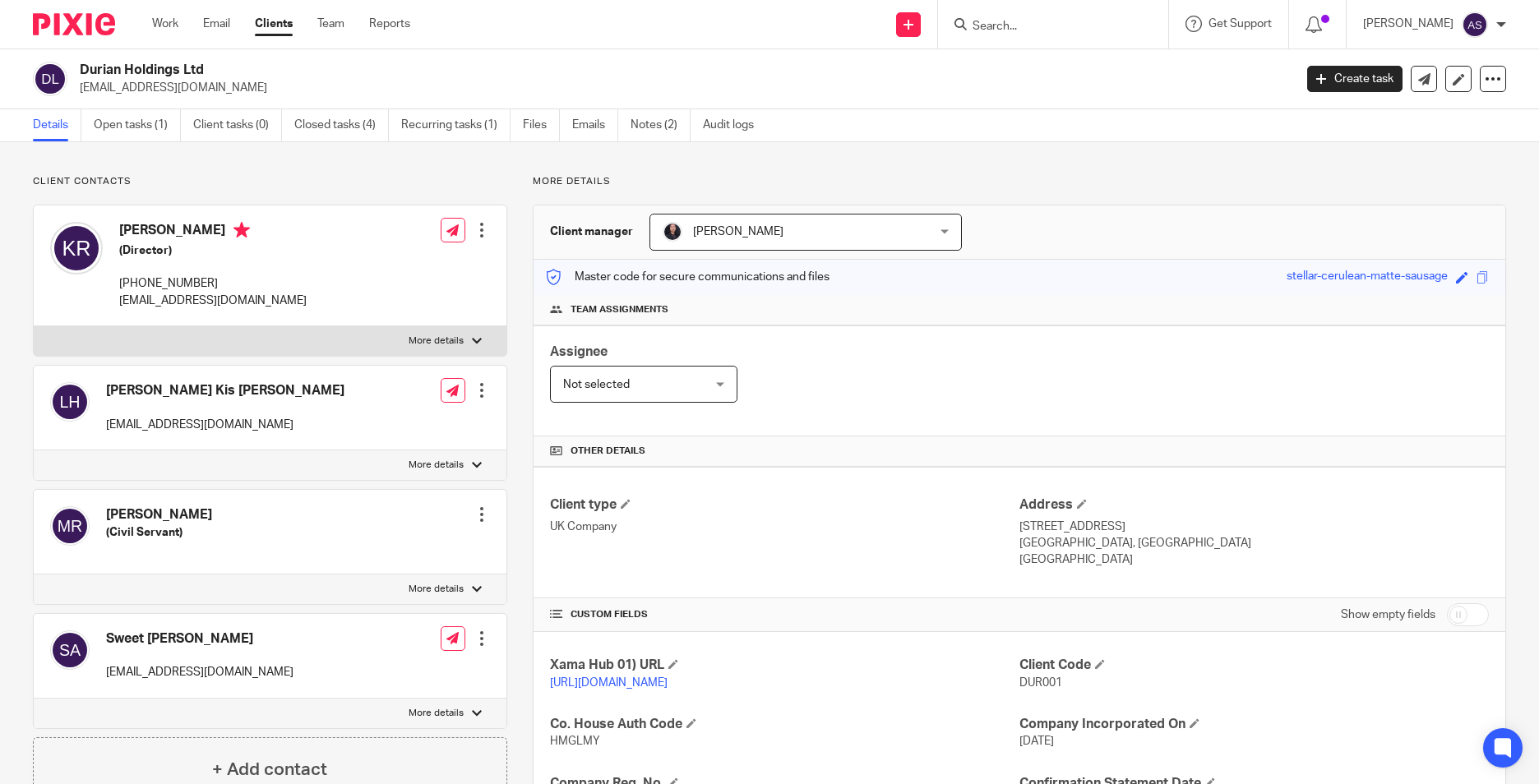
scroll to position [247, 0]
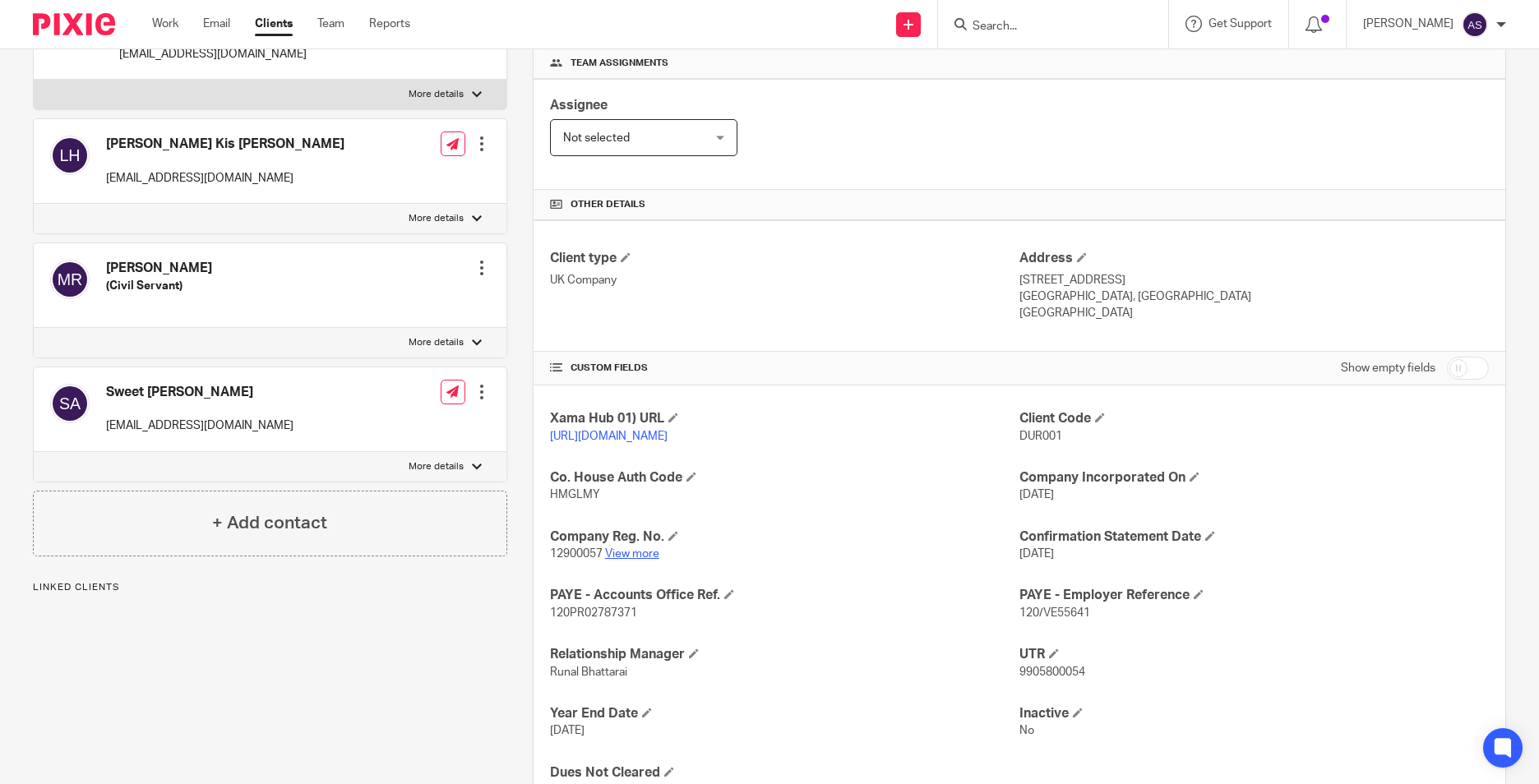
click at [631, 560] on link "View more" at bounding box center [632, 555] width 54 height 12
